Goal: Task Accomplishment & Management: Use online tool/utility

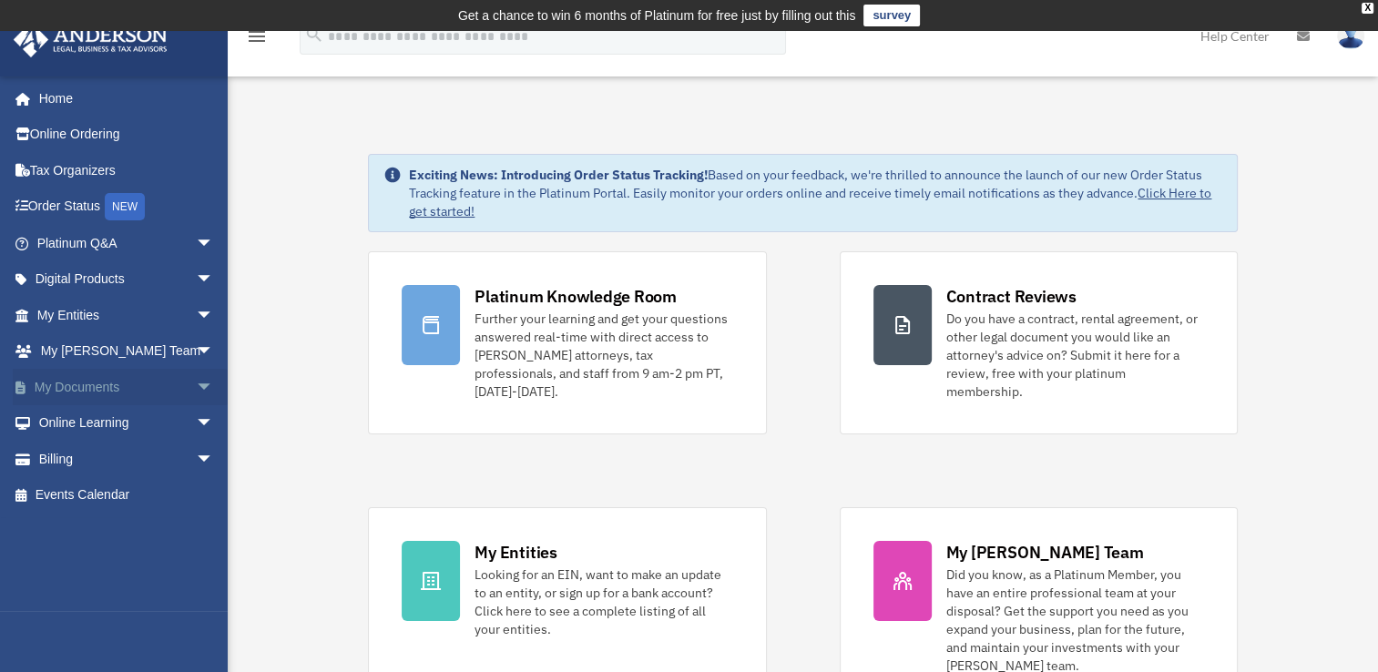
click at [87, 390] on link "My Documents arrow_drop_down" at bounding box center [127, 387] width 229 height 36
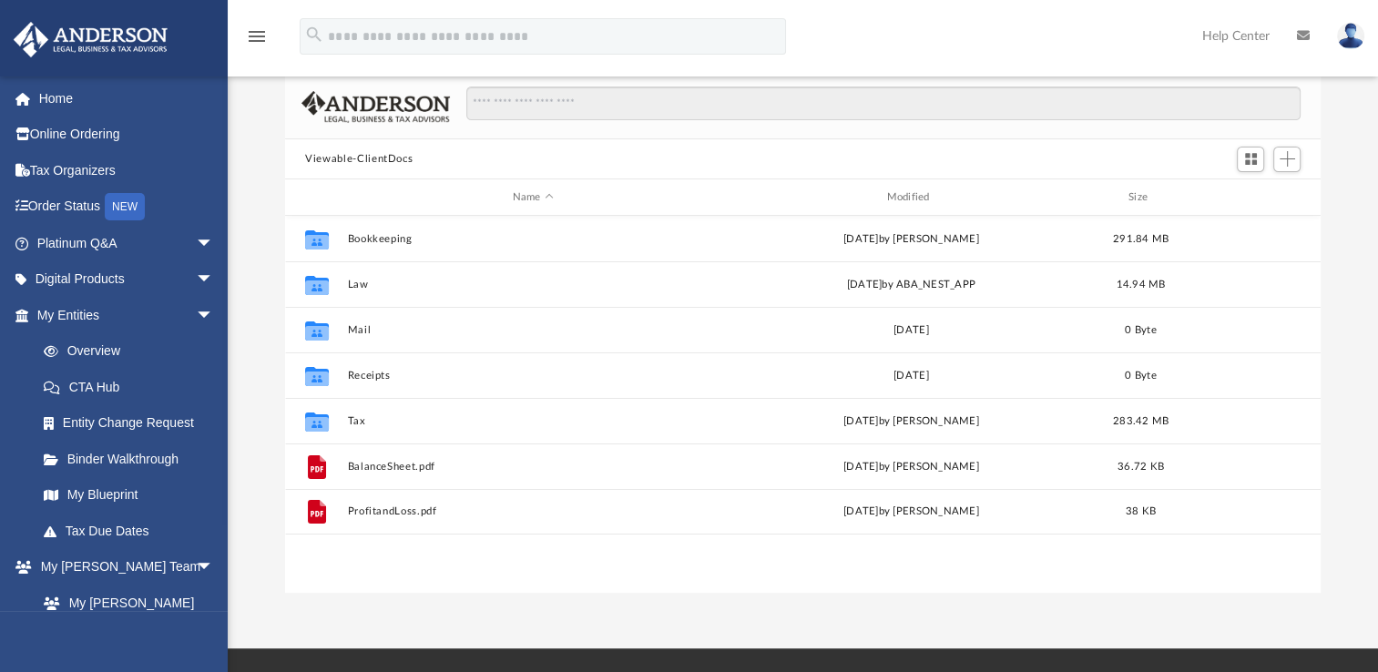
scroll to position [80, 0]
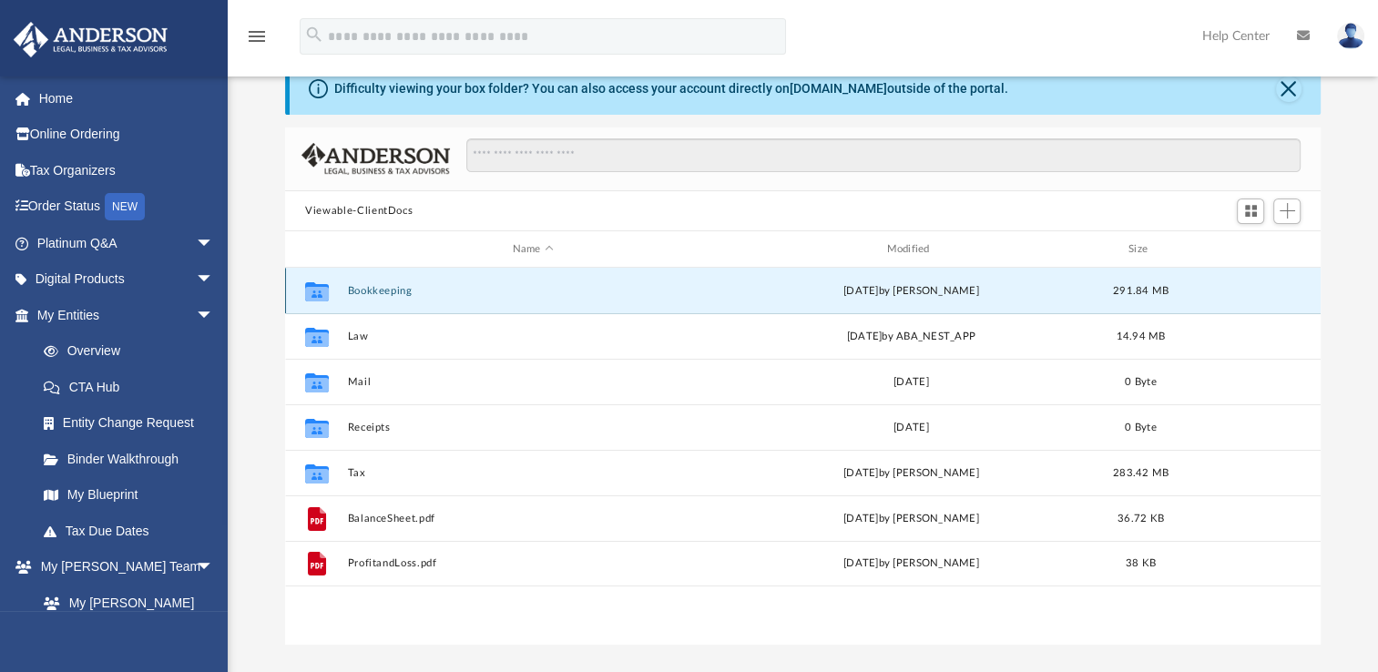
click at [374, 293] on button "Bookkeeping" at bounding box center [533, 291] width 371 height 12
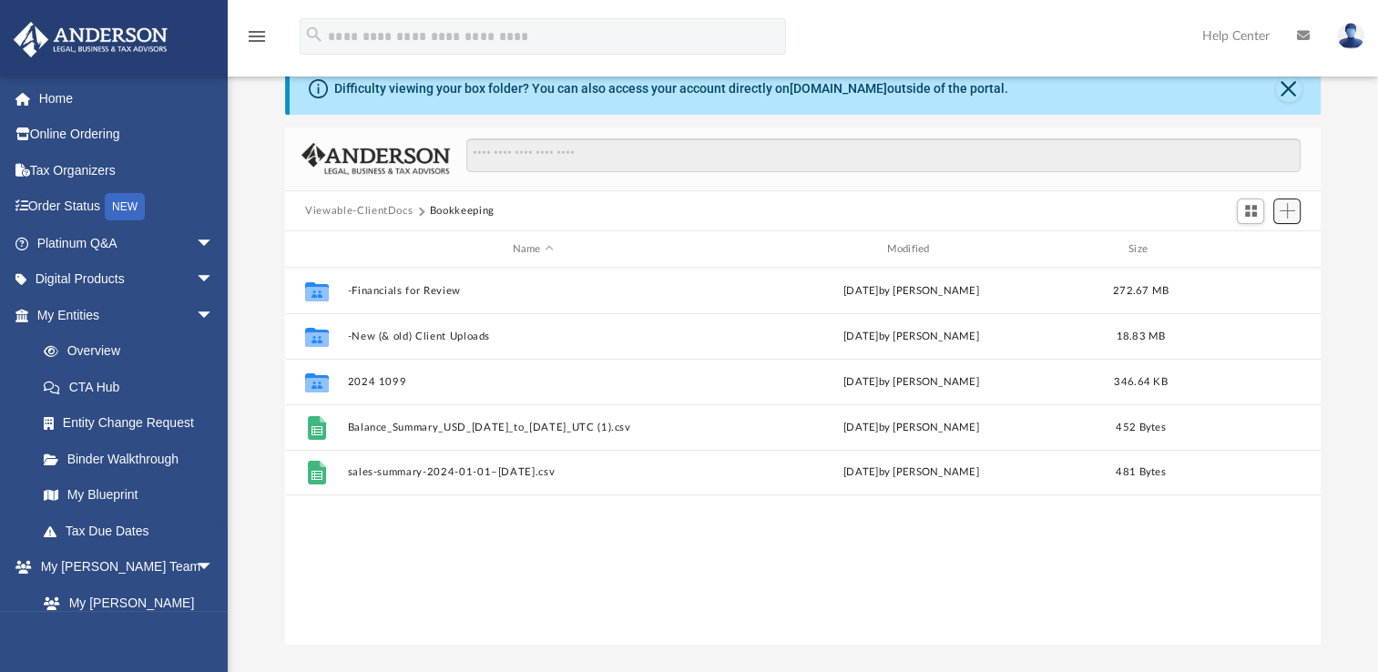
click at [1295, 215] on span "Add" at bounding box center [1287, 210] width 15 height 15
click at [1246, 246] on li "Upload" at bounding box center [1262, 247] width 58 height 19
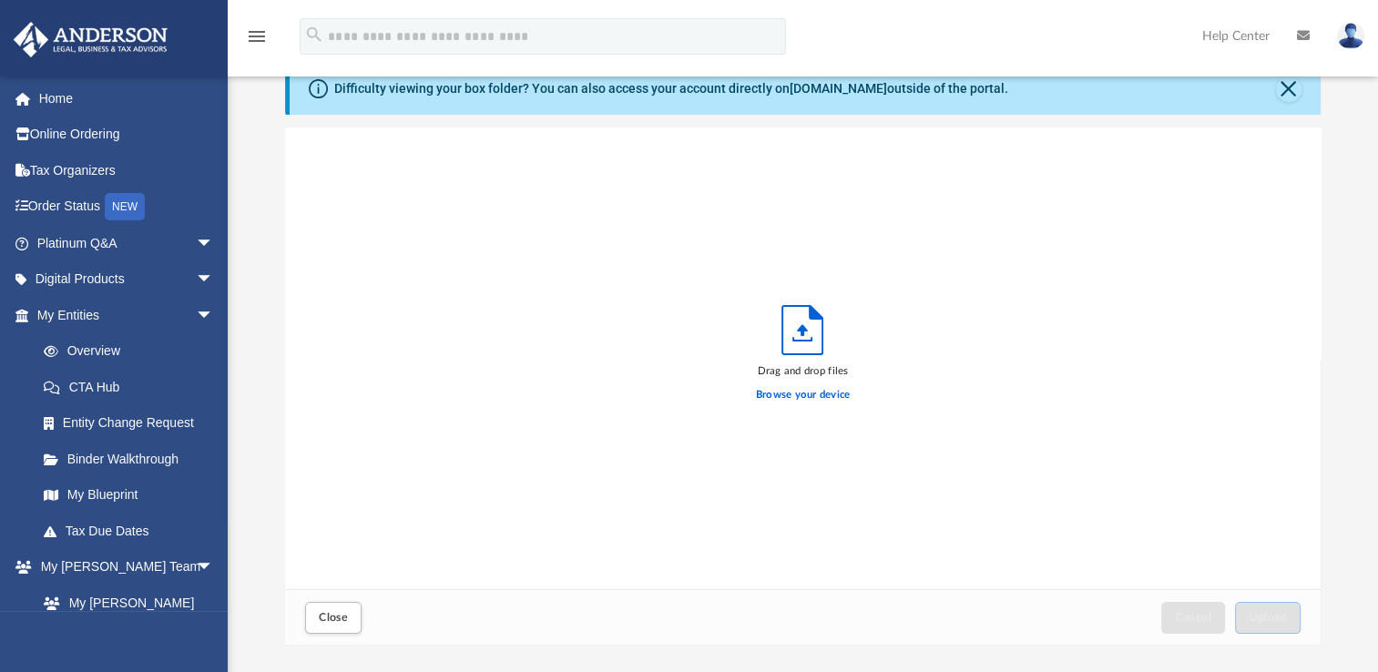
scroll to position [448, 1020]
click at [794, 393] on label "Browse your device" at bounding box center [803, 395] width 95 height 16
click at [0, 0] on input "Browse your device" at bounding box center [0, 0] width 0 height 0
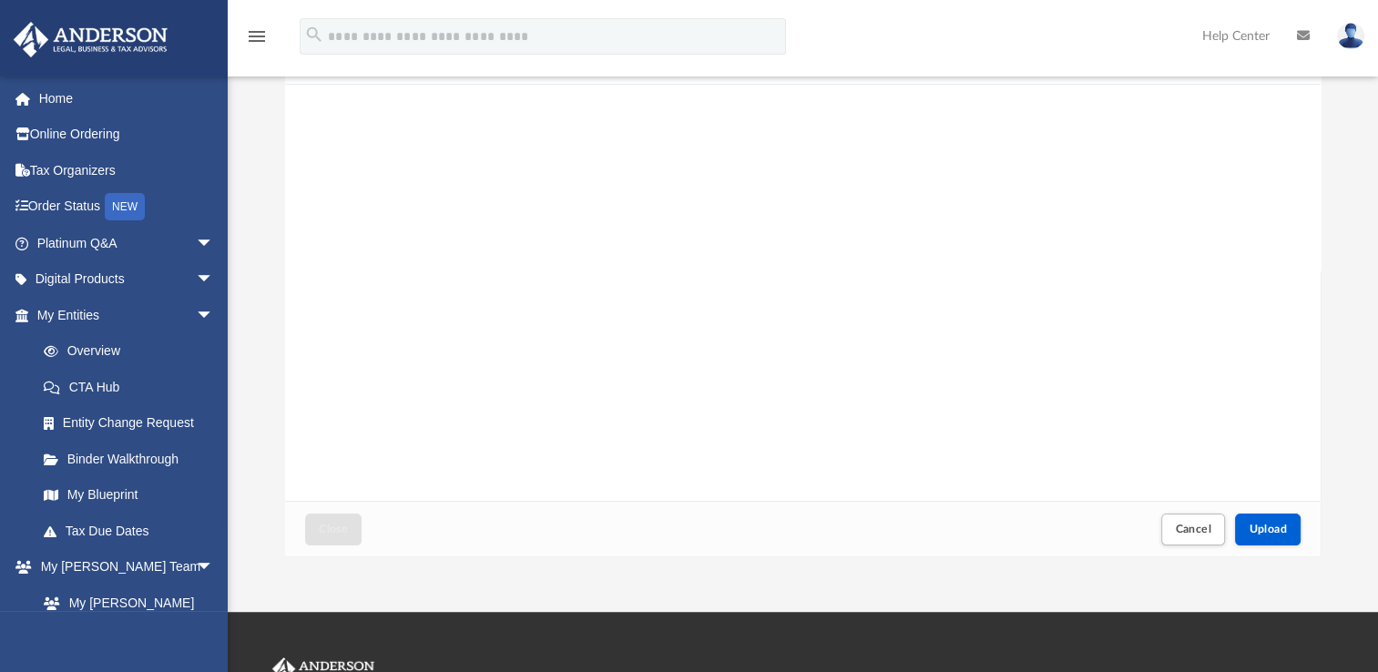
scroll to position [190, 0]
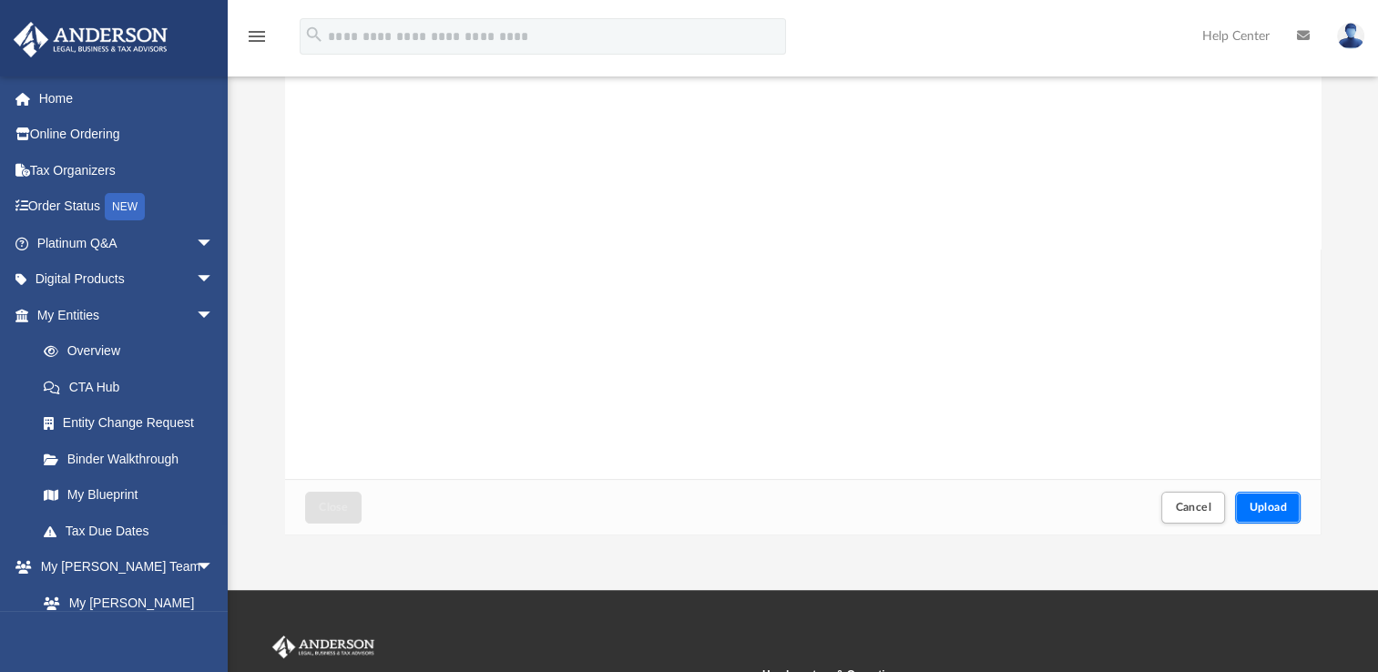
click at [1265, 506] on span "Upload" at bounding box center [1268, 507] width 38 height 11
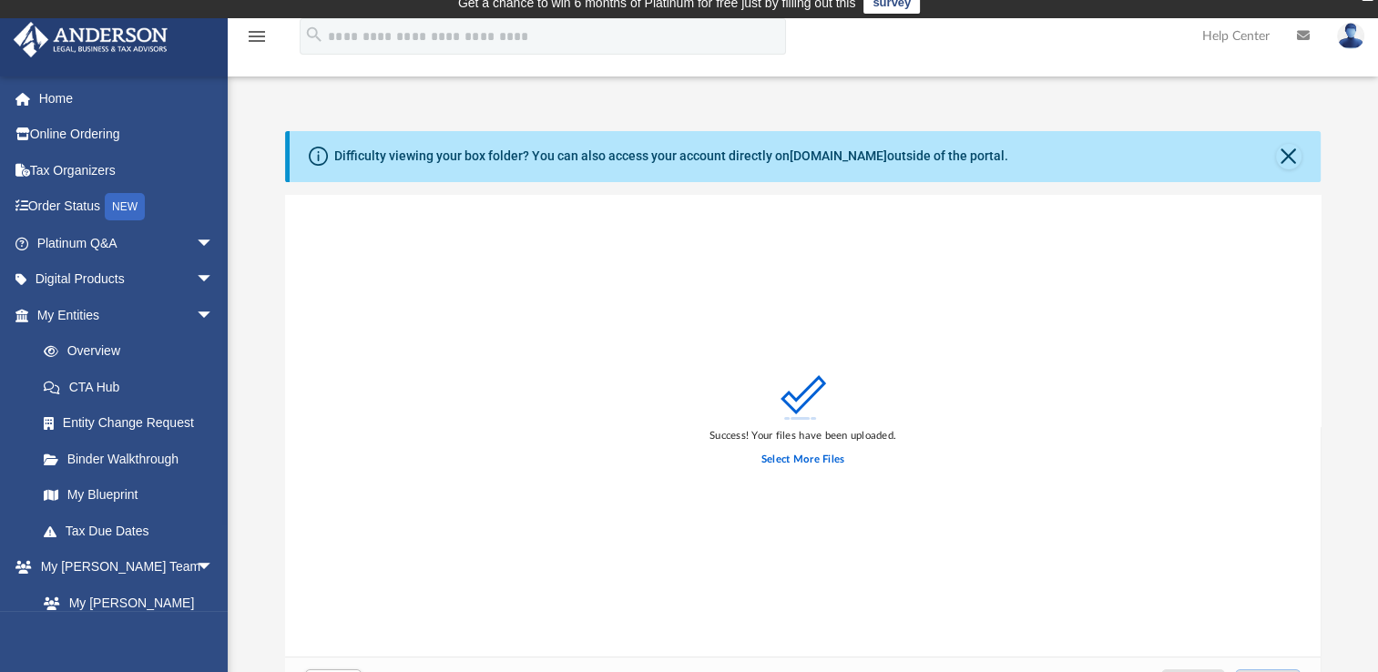
scroll to position [9, 0]
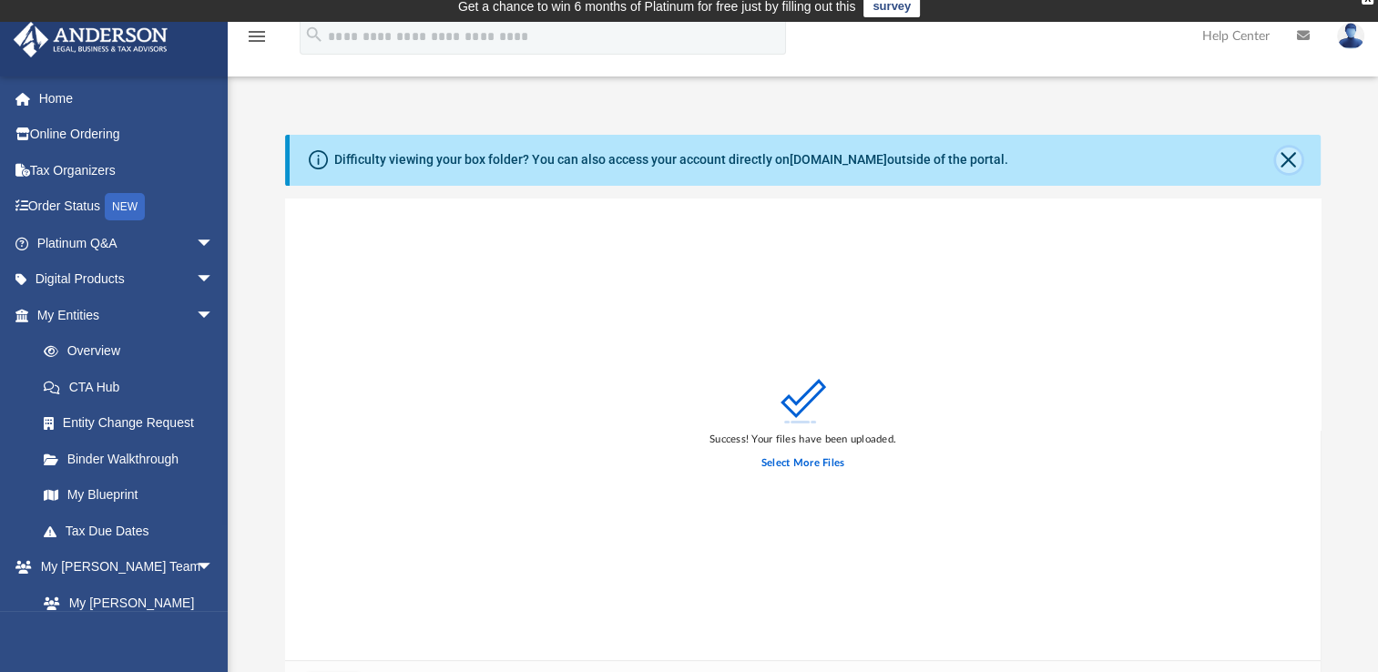
click at [1290, 149] on button "Close" at bounding box center [1289, 161] width 26 height 26
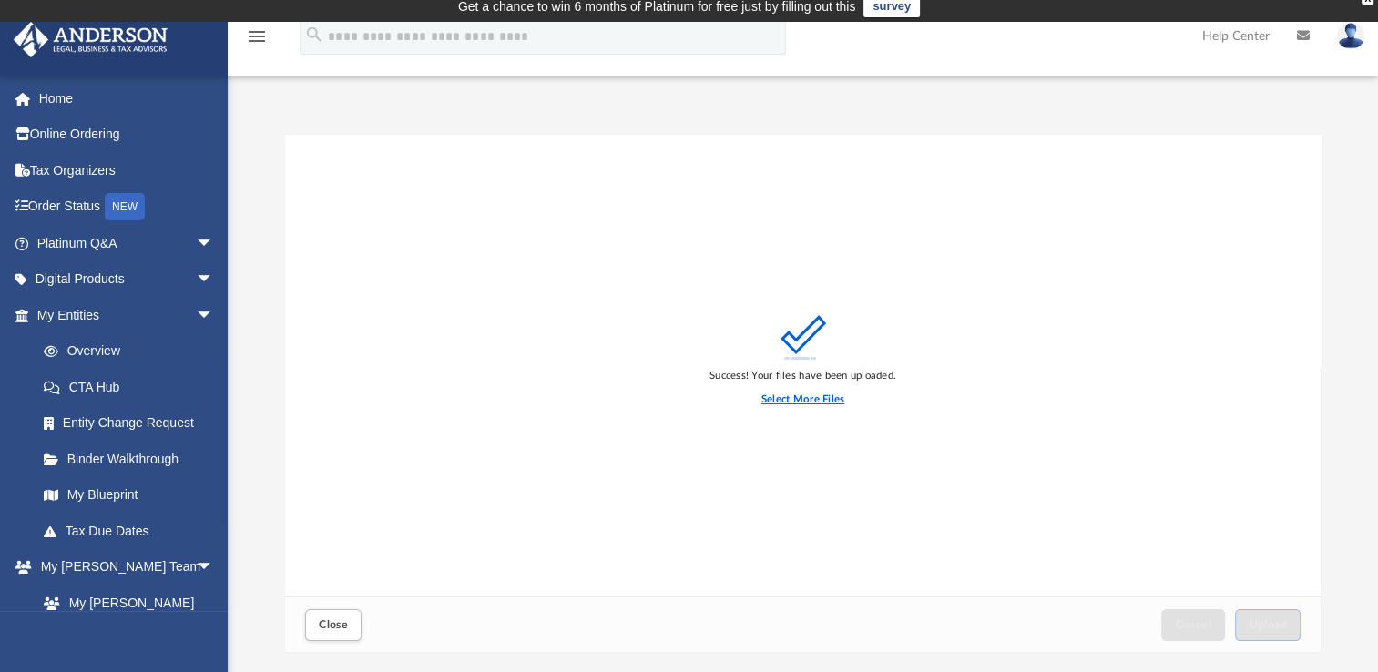
click at [808, 405] on label "Select More Files" at bounding box center [803, 400] width 83 height 16
click at [0, 0] on input "Select More Files" at bounding box center [0, 0] width 0 height 0
click at [354, 602] on div "Close Cancel Upload" at bounding box center [803, 625] width 1036 height 56
click at [347, 621] on span "Close" at bounding box center [333, 625] width 29 height 11
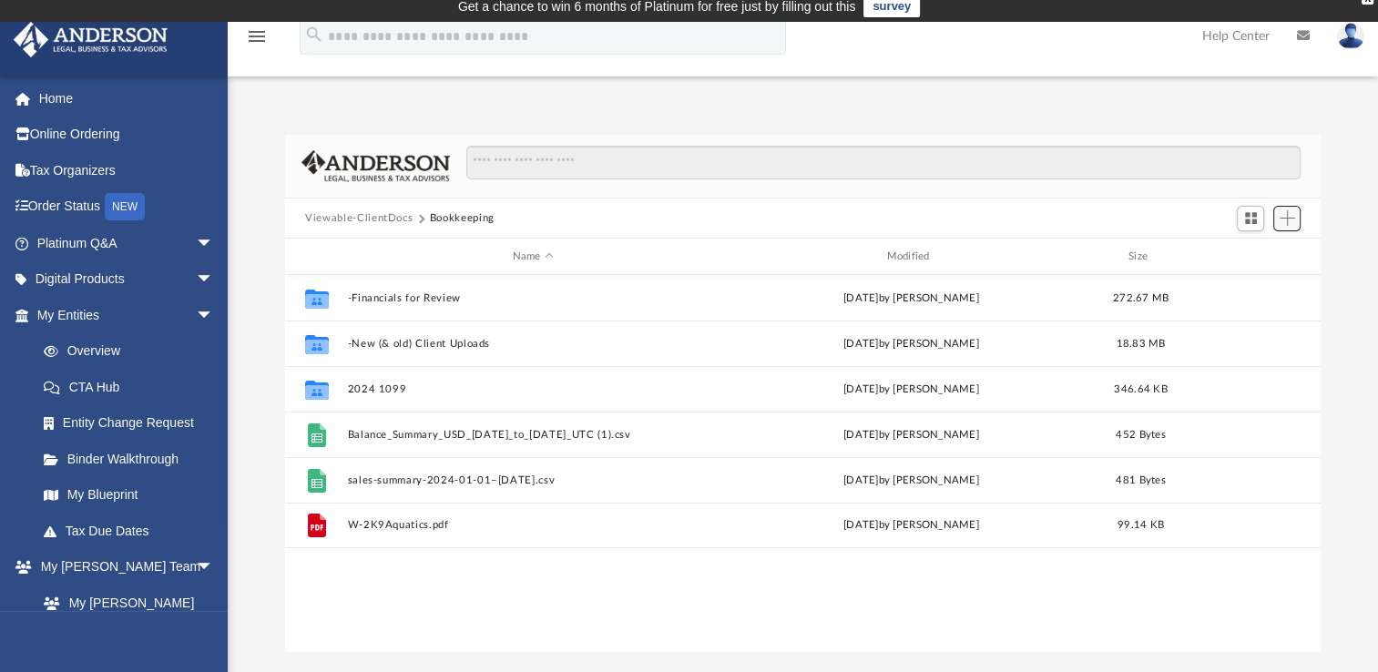
click at [1291, 214] on span "Add" at bounding box center [1287, 217] width 15 height 15
click at [1275, 261] on li "Upload" at bounding box center [1262, 254] width 58 height 19
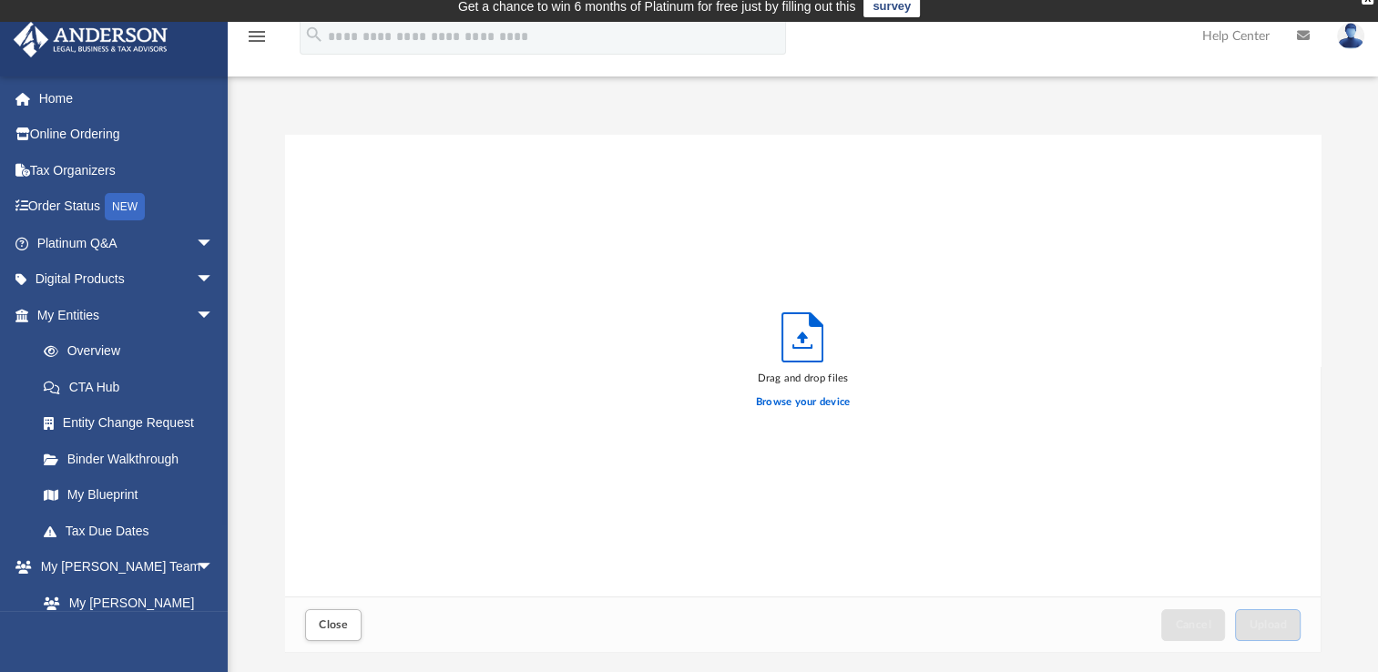
scroll to position [448, 1020]
click at [787, 398] on label "Browse your device" at bounding box center [803, 402] width 95 height 16
click at [0, 0] on input "Browse your device" at bounding box center [0, 0] width 0 height 0
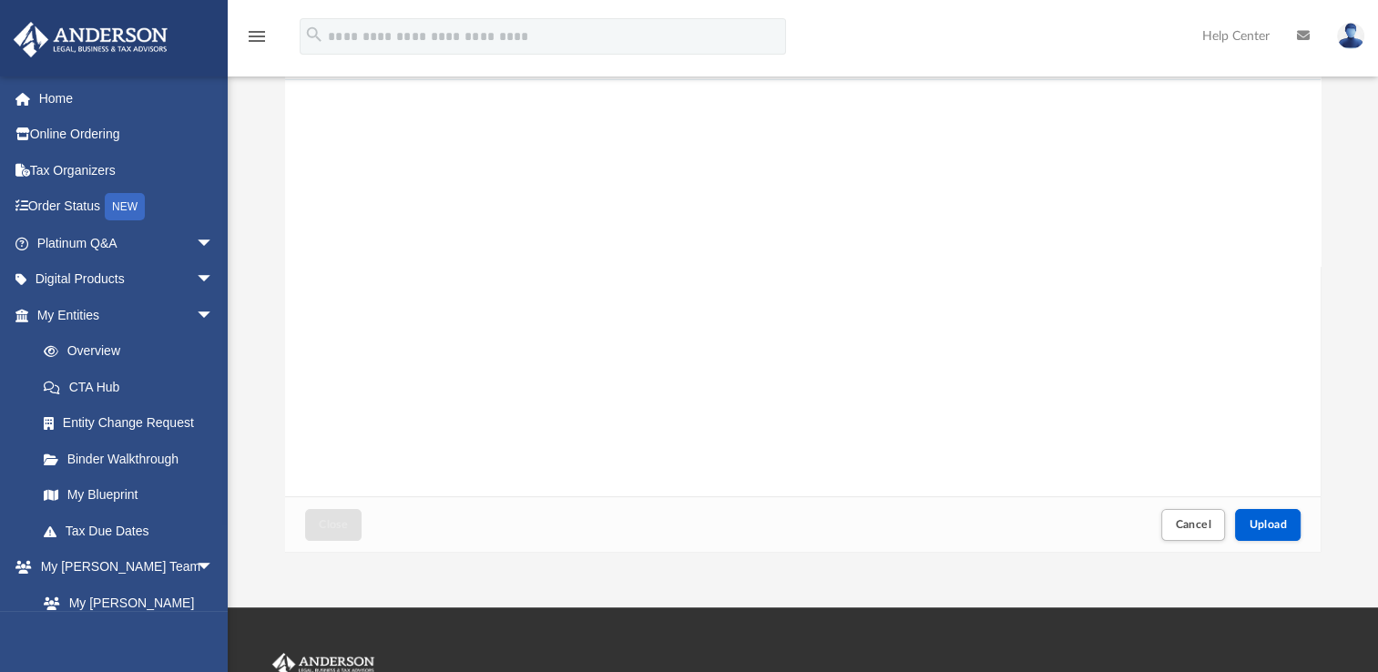
scroll to position [128, 0]
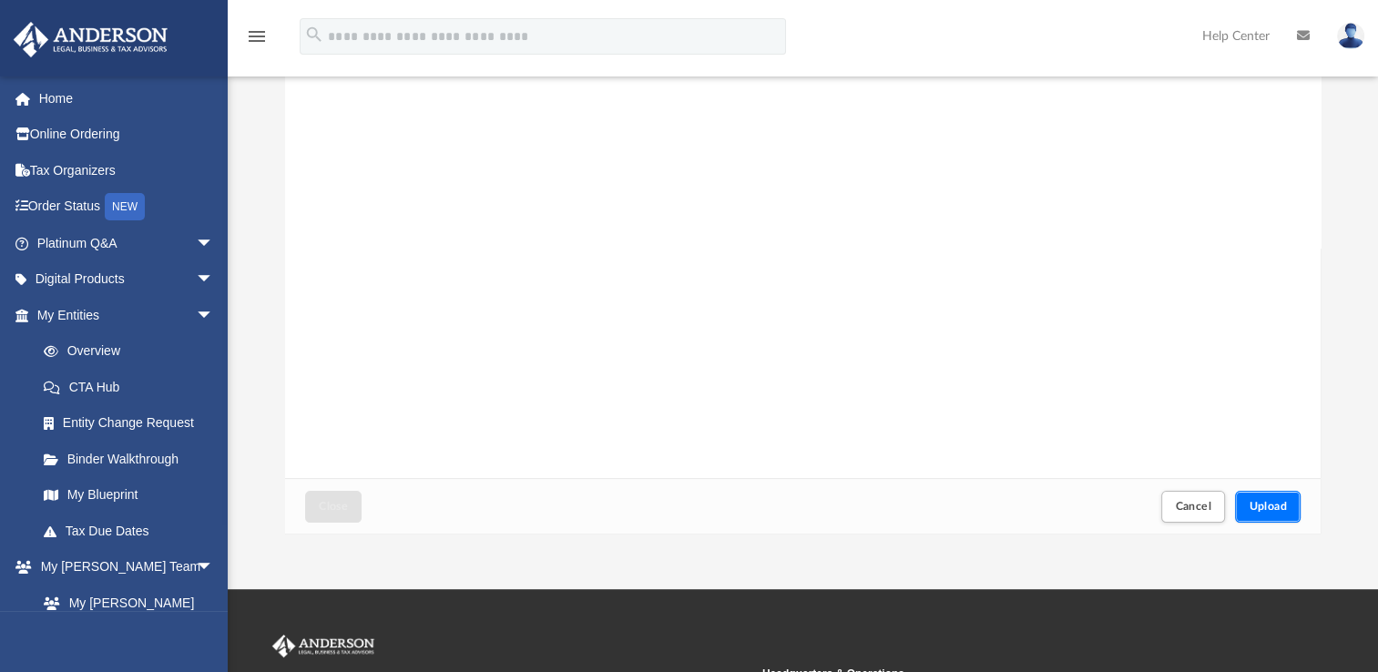
click at [1285, 503] on span "Upload" at bounding box center [1268, 506] width 38 height 11
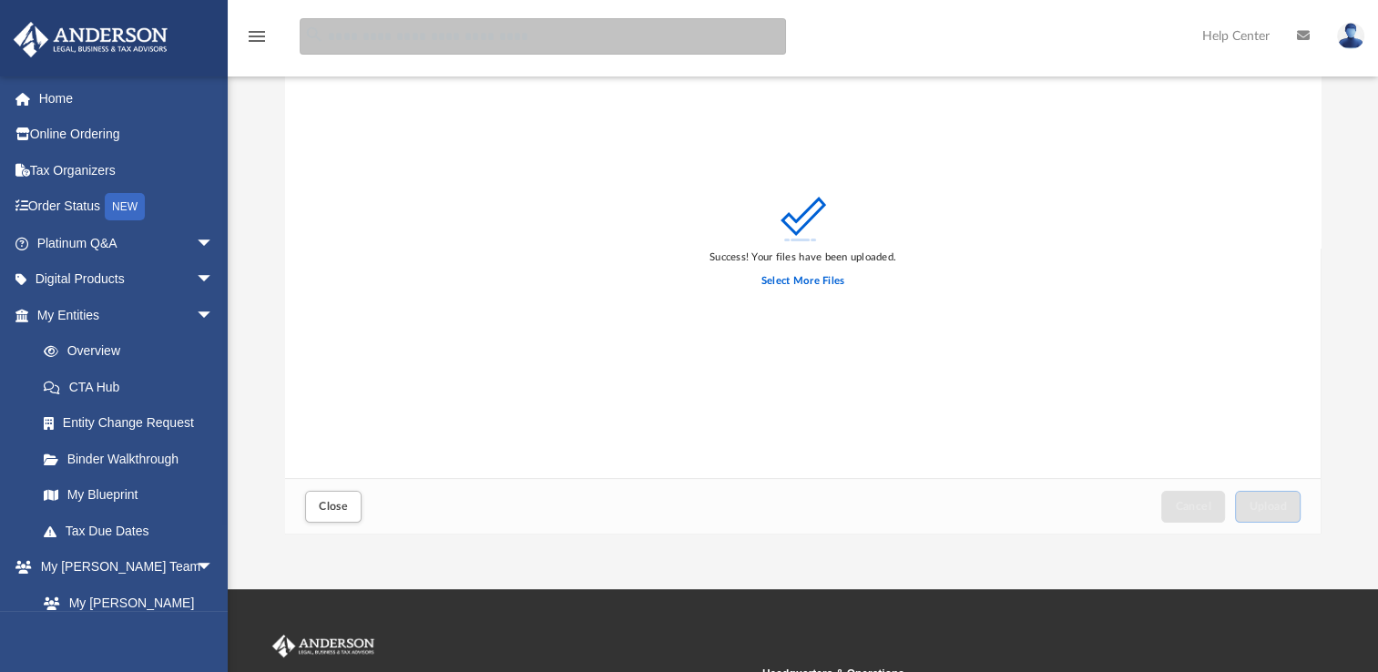
click at [691, 52] on input "search" at bounding box center [543, 36] width 487 height 36
